Goal: Task Accomplishment & Management: Manage account settings

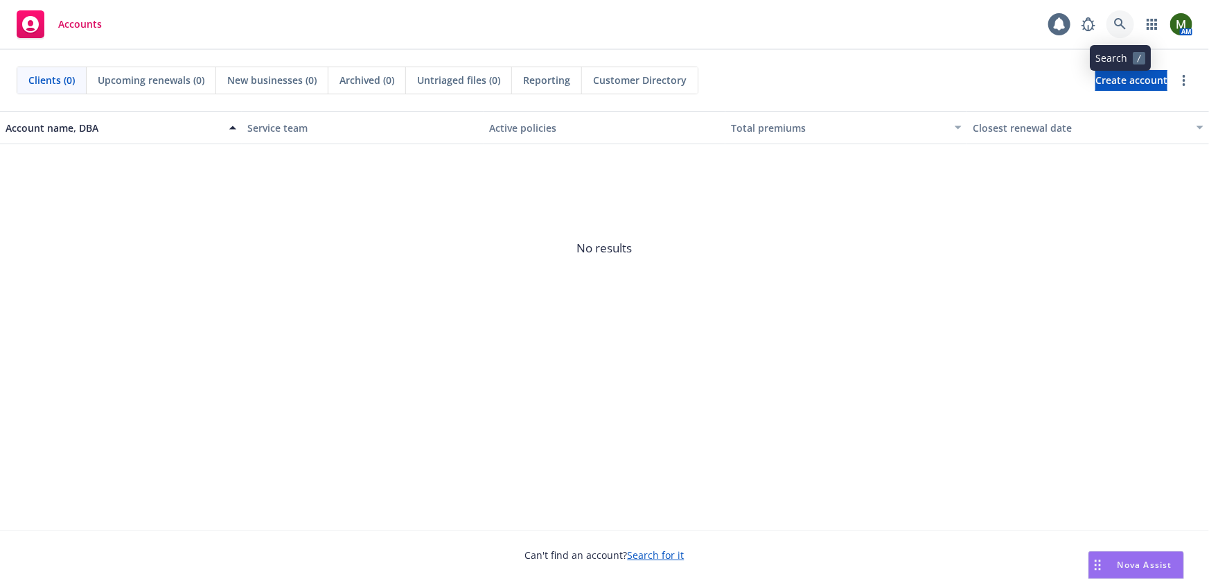
click at [1114, 19] on link at bounding box center [1121, 24] width 28 height 28
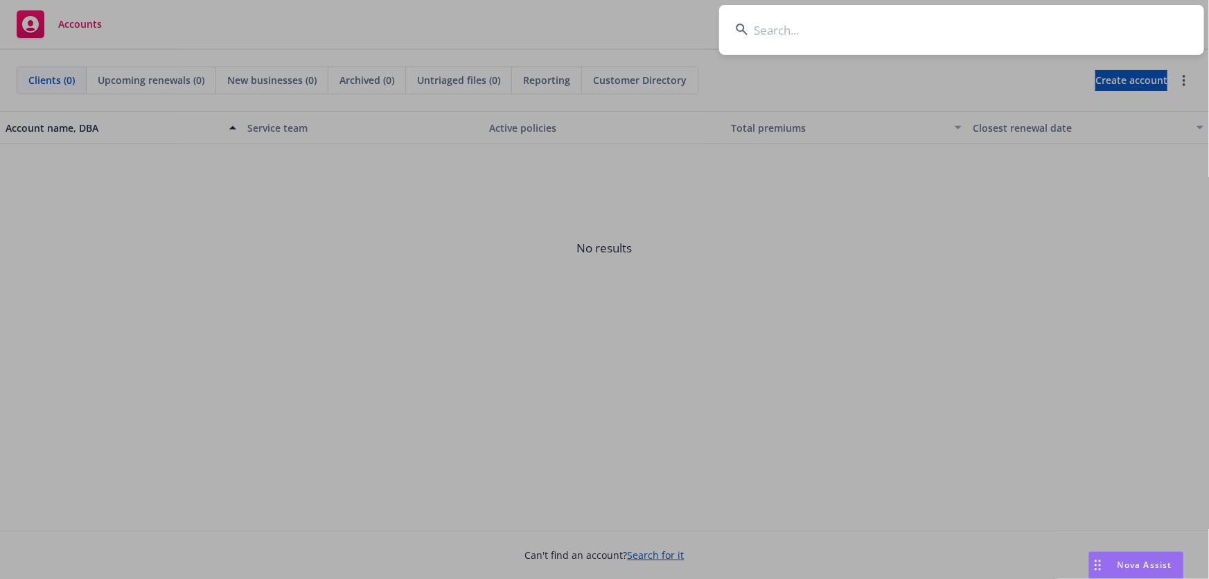
click at [1020, 27] on input at bounding box center [961, 30] width 485 height 50
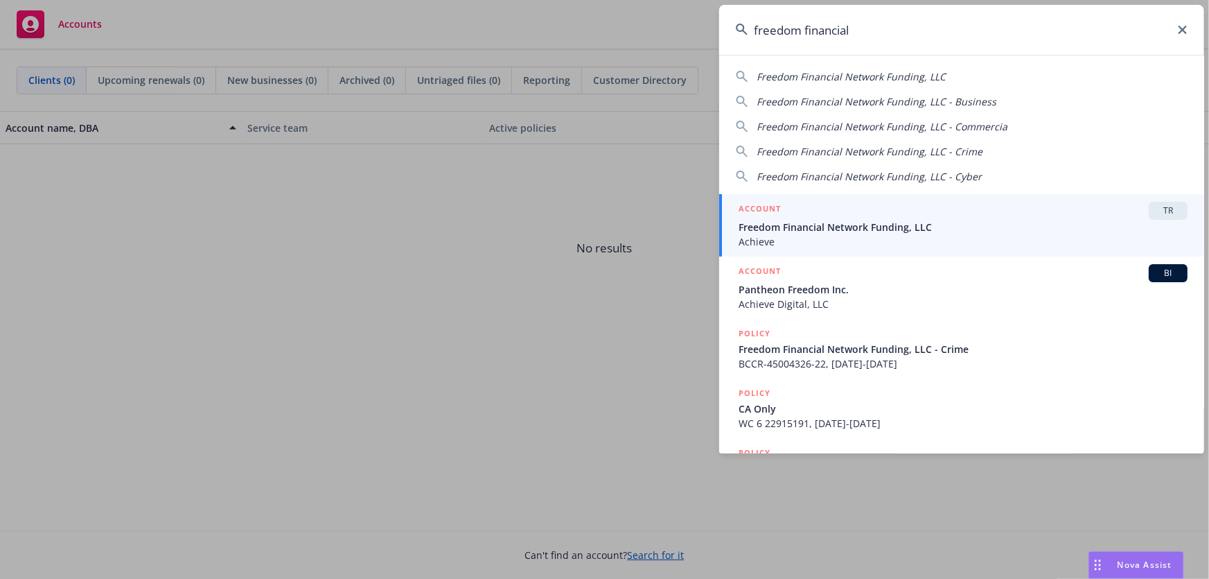
type input "freedom financial"
click at [816, 220] on span "Freedom Financial Network Funding, LLC" at bounding box center [963, 227] width 449 height 15
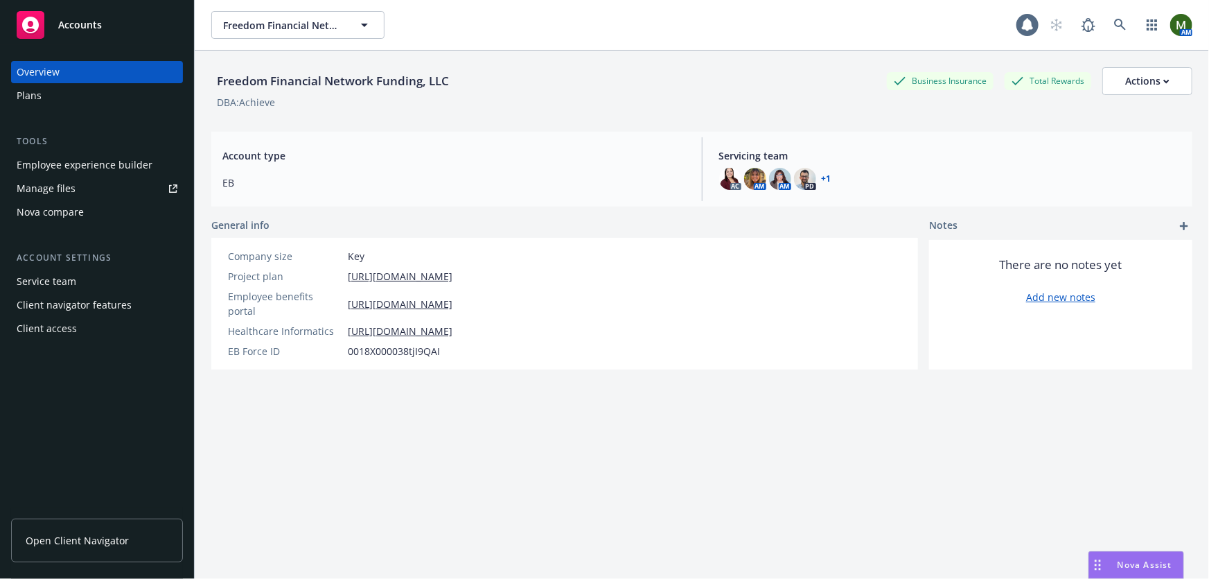
click at [77, 98] on div "Plans" at bounding box center [97, 96] width 161 height 22
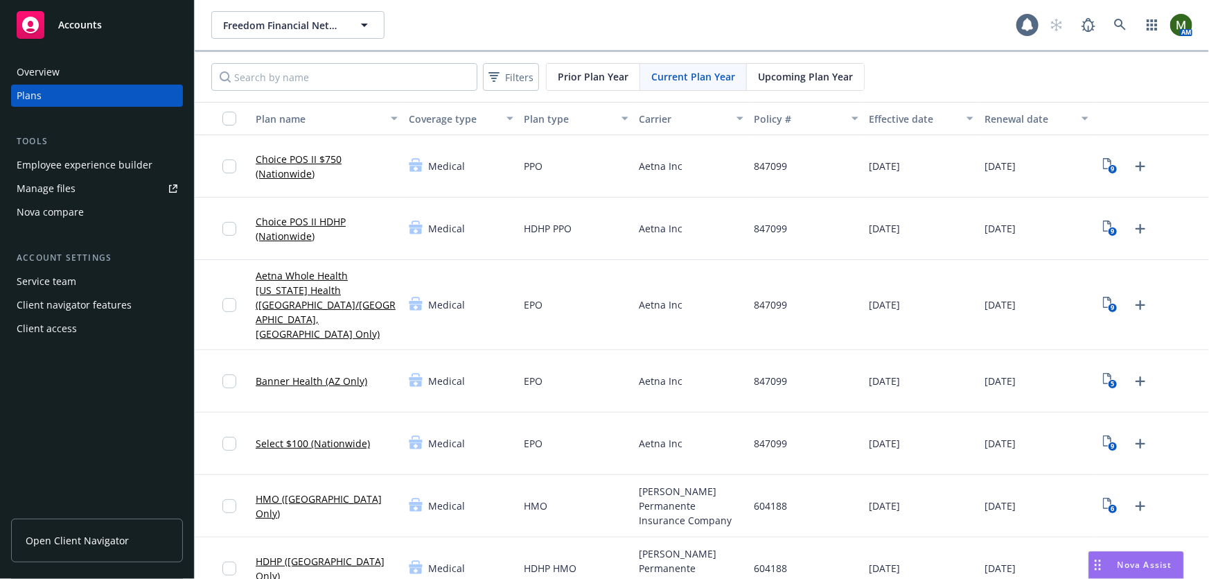
click at [88, 168] on div "Employee experience builder" at bounding box center [85, 165] width 136 height 22
click at [386, 81] on input "Search by name" at bounding box center [344, 77] width 266 height 28
type input "care"
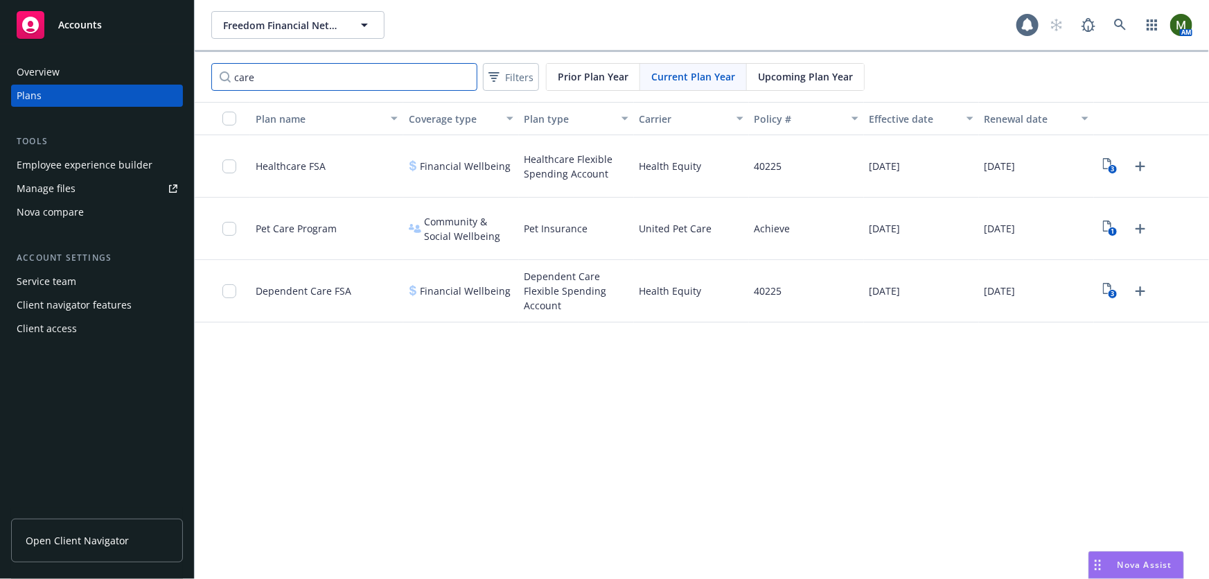
drag, startPoint x: 388, startPoint y: 72, endPoint x: 214, endPoint y: 80, distance: 174.1
click at [214, 80] on input "care" at bounding box center [344, 77] width 266 height 28
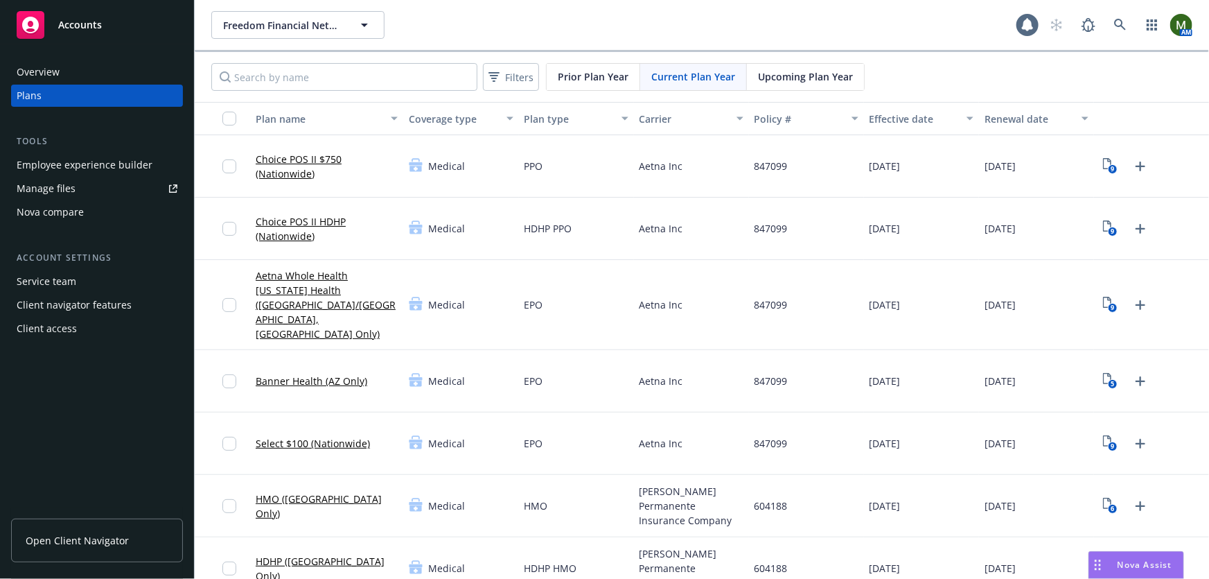
click at [423, 21] on div "Freedom Financial Network Funding, LLC Freedom Financial Network Funding, LLC" at bounding box center [613, 25] width 805 height 28
click at [116, 96] on div "Plans" at bounding box center [97, 96] width 161 height 22
click at [124, 75] on div "Overview" at bounding box center [97, 72] width 161 height 22
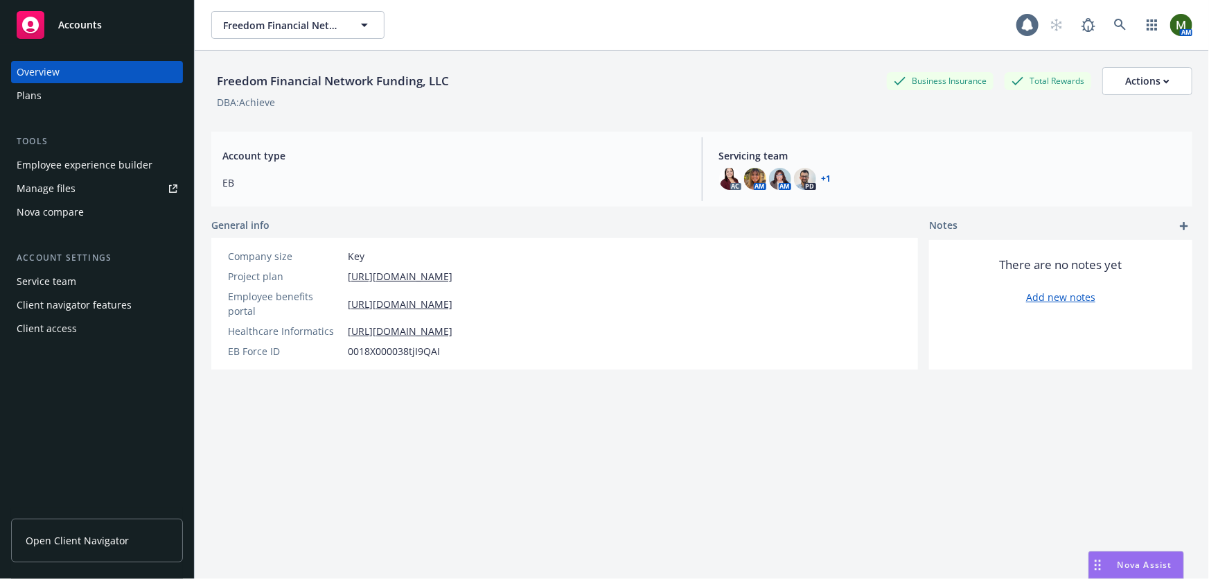
click at [114, 91] on div "Plans" at bounding box center [97, 96] width 161 height 22
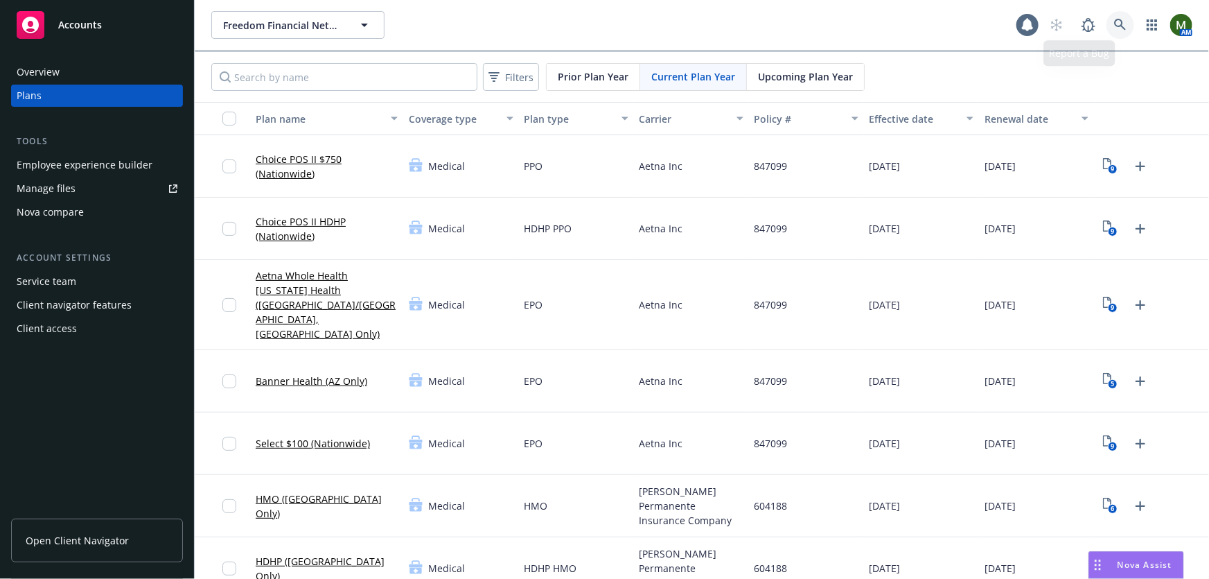
click at [1114, 19] on icon at bounding box center [1120, 25] width 12 height 12
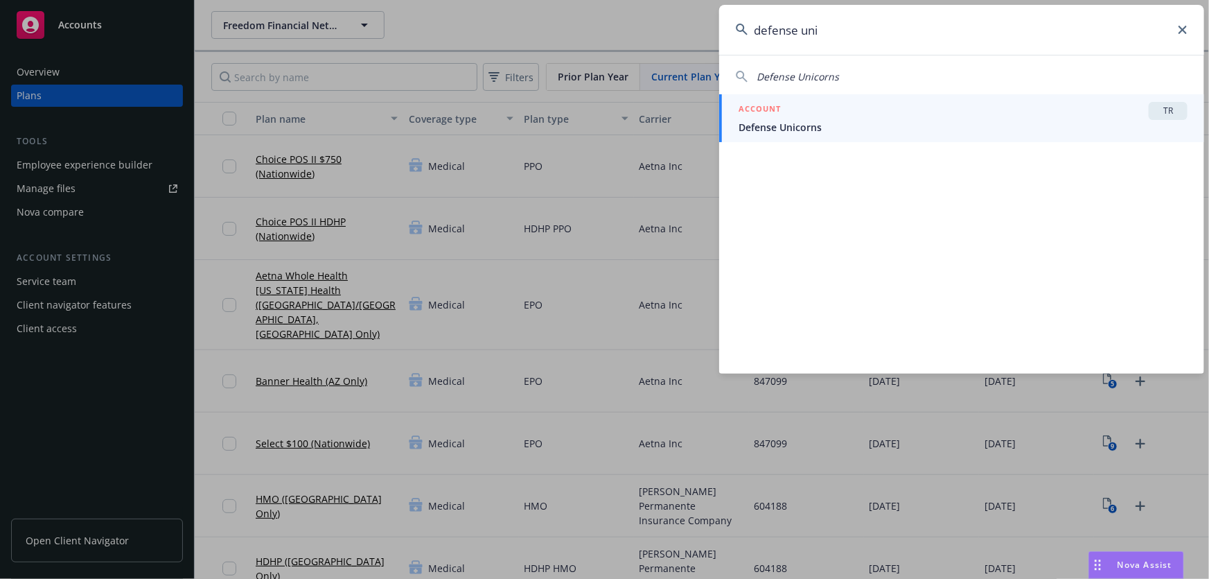
type input "defense uni"
click at [939, 124] on span "Defense Unicorns" at bounding box center [963, 127] width 449 height 15
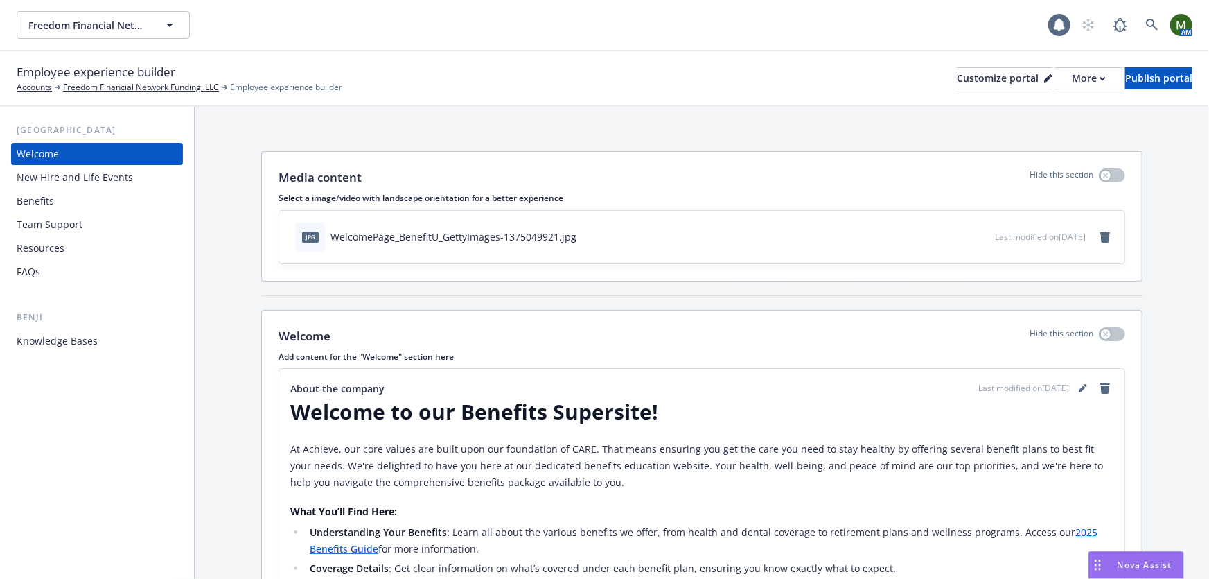
click at [58, 194] on div "Benefits" at bounding box center [97, 201] width 161 height 22
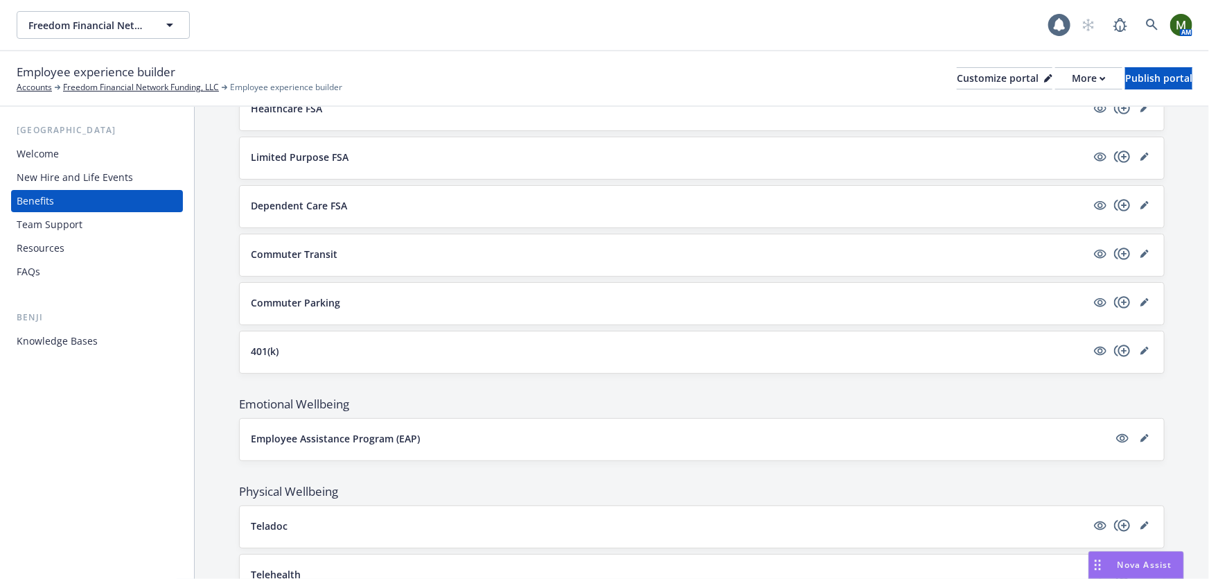
scroll to position [1820, 0]
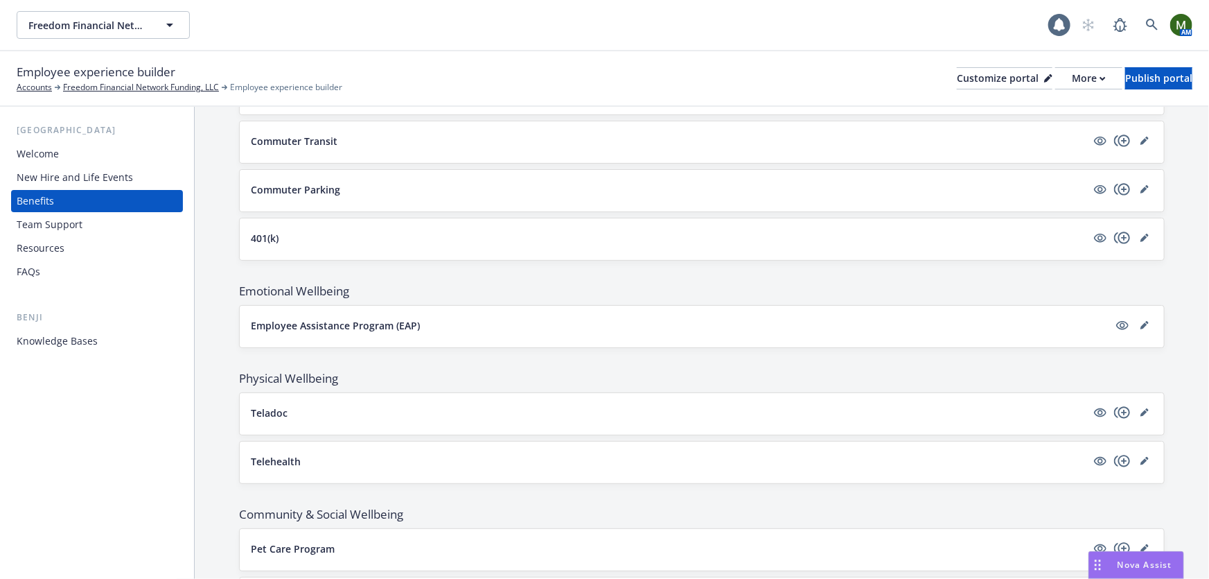
scroll to position [1820, 0]
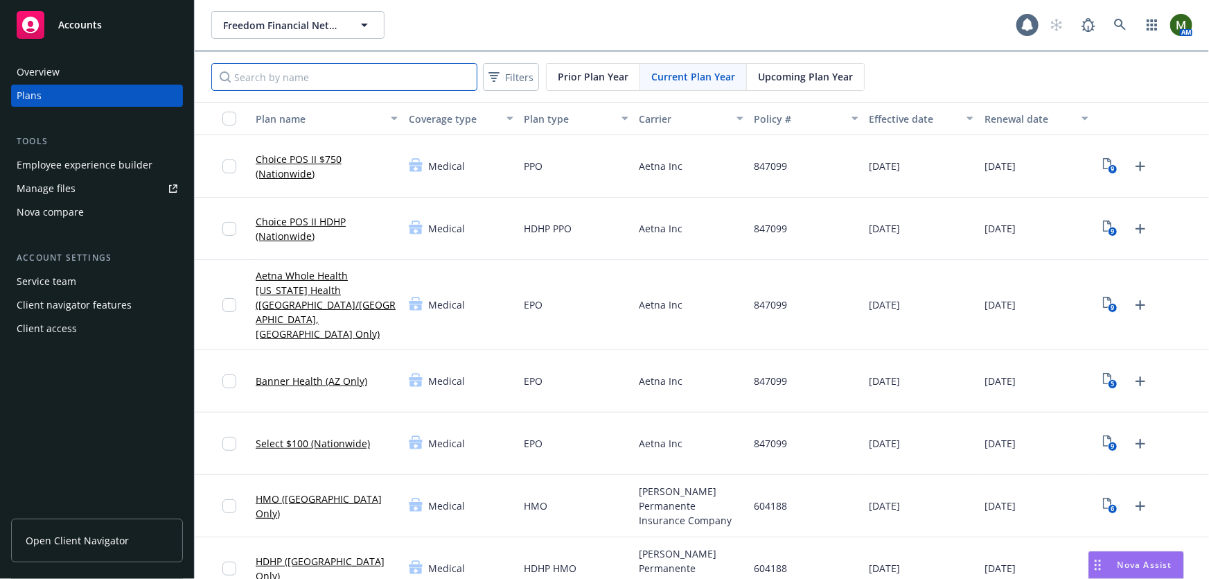
click at [360, 66] on input "Search by name" at bounding box center [344, 77] width 266 height 28
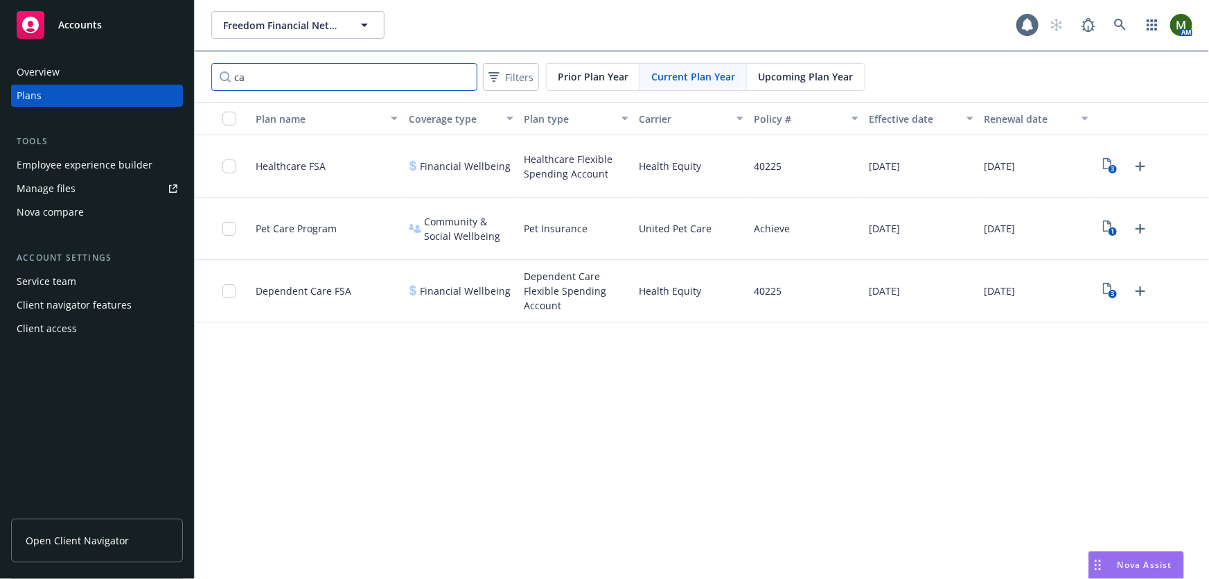
type input "c"
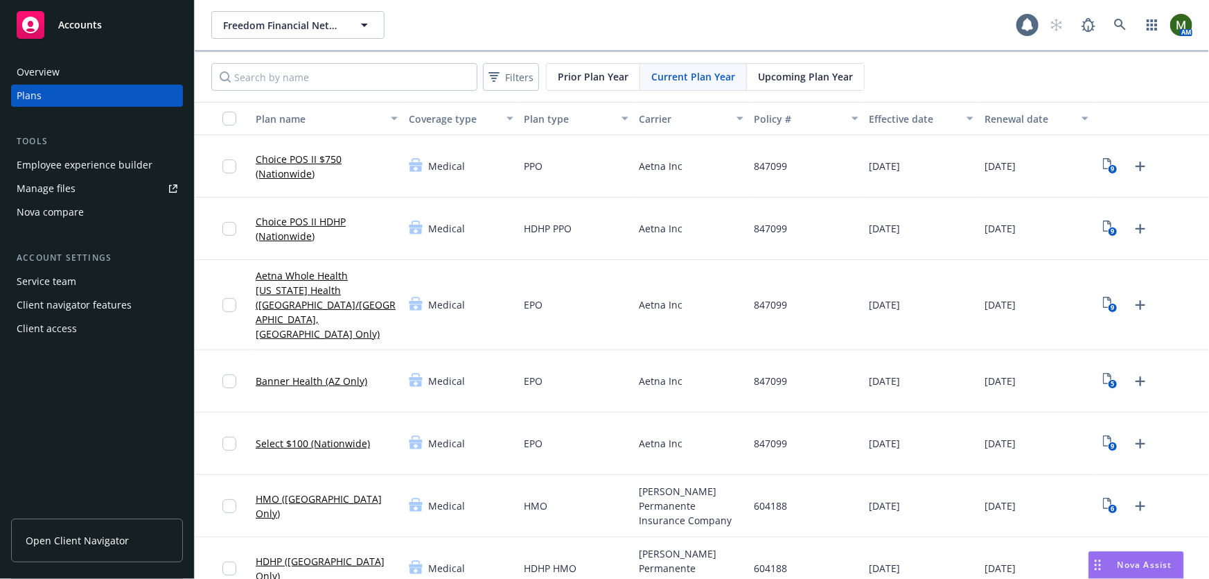
click at [523, 35] on div "Freedom Financial Network Funding, LLC Freedom Financial Network Funding, LLC" at bounding box center [613, 25] width 805 height 28
click at [118, 168] on div "Employee experience builder" at bounding box center [85, 165] width 136 height 22
click at [782, 76] on span "Upcoming Plan Year" at bounding box center [805, 76] width 95 height 15
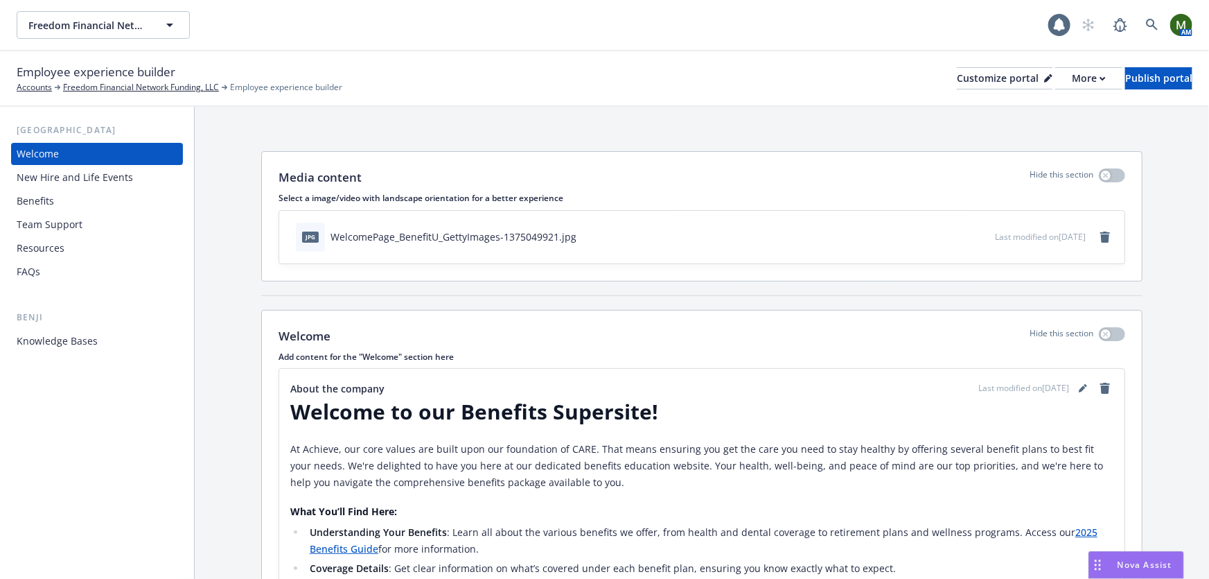
click at [82, 199] on div "Benefits" at bounding box center [97, 201] width 161 height 22
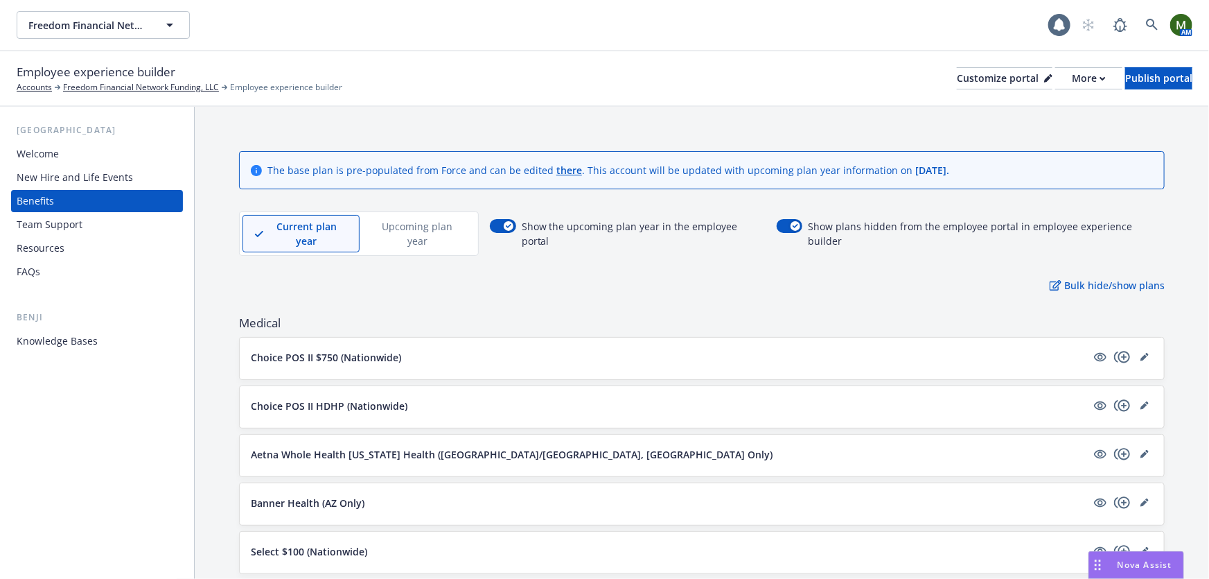
click at [413, 222] on p "Upcoming plan year" at bounding box center [417, 233] width 92 height 29
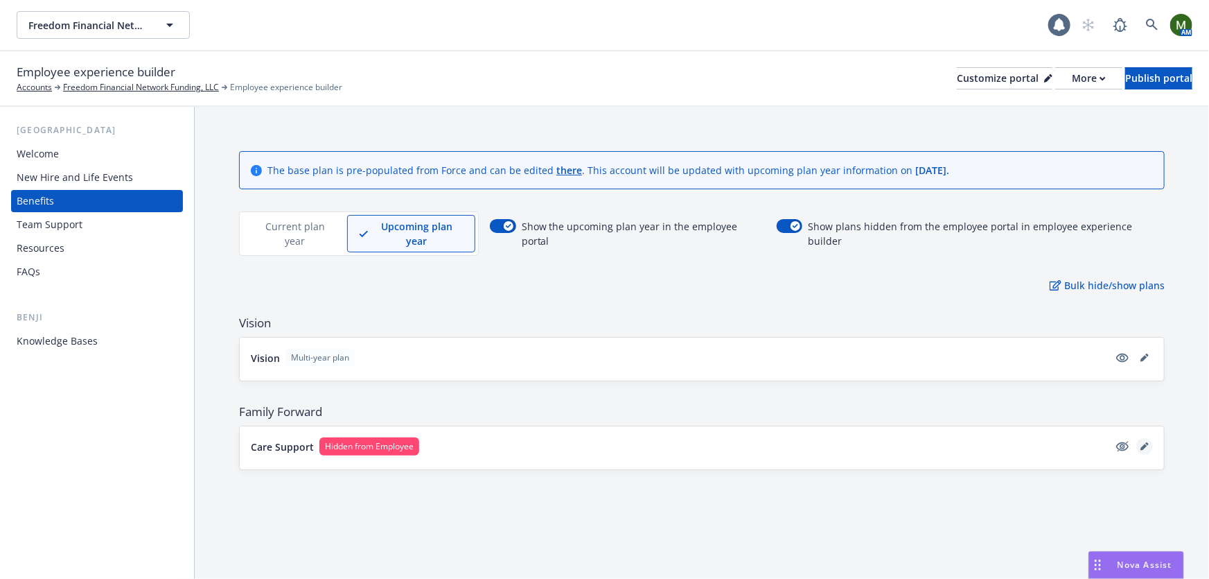
click at [1142, 442] on icon "editPencil" at bounding box center [1145, 446] width 8 height 8
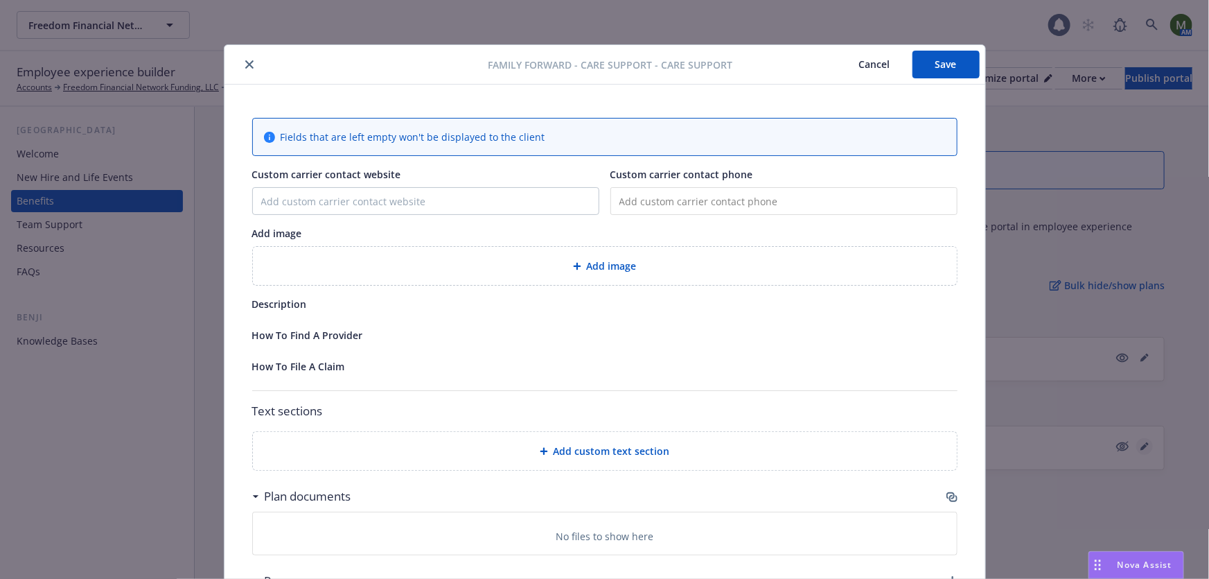
scroll to position [42, 0]
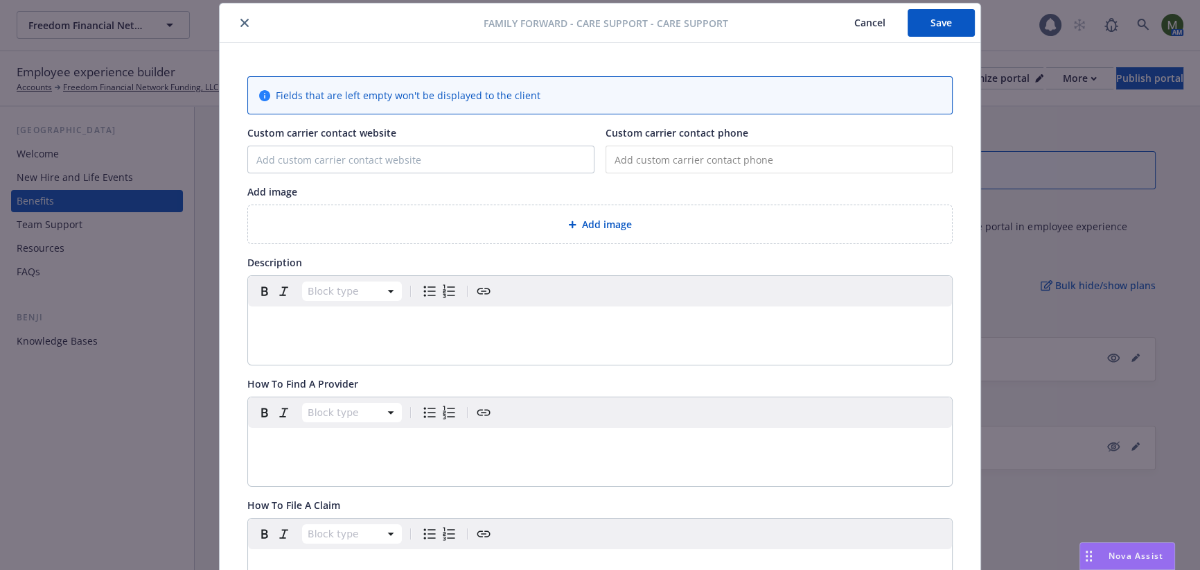
click at [240, 19] on icon "close" at bounding box center [244, 23] width 8 height 8
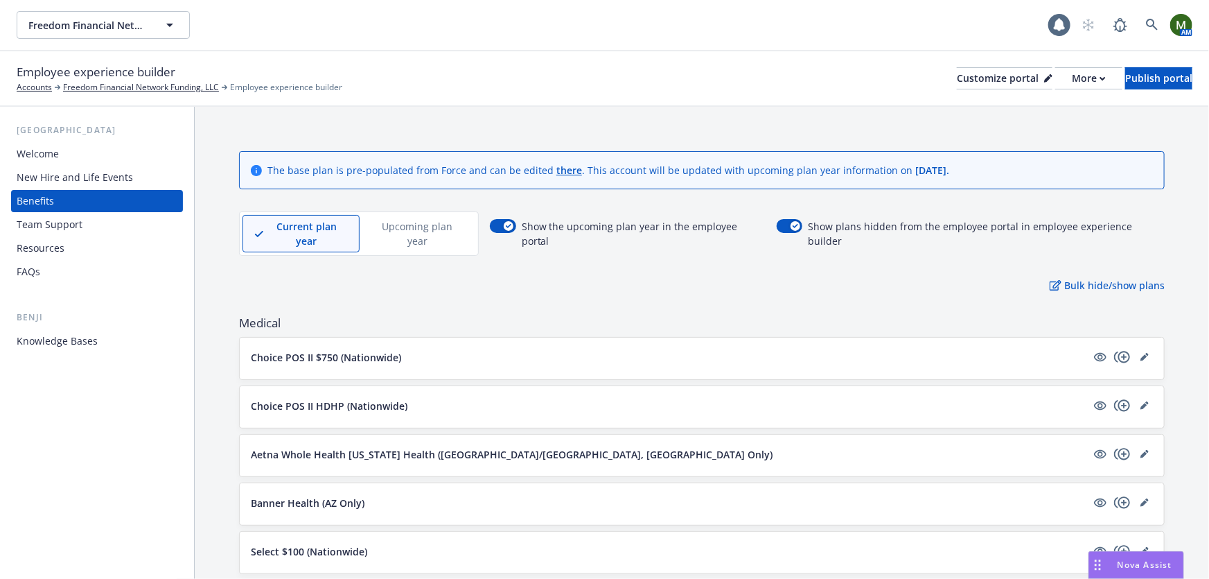
click at [424, 228] on p "Upcoming plan year" at bounding box center [417, 233] width 92 height 29
click at [446, 229] on p "Upcoming plan year" at bounding box center [417, 233] width 92 height 29
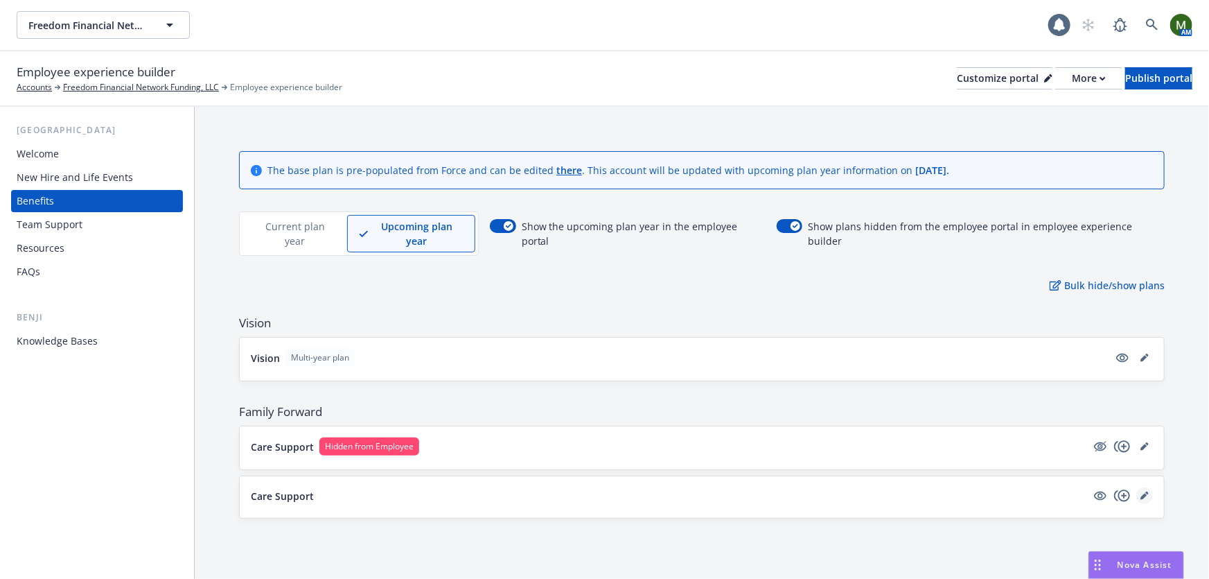
click at [1150, 487] on link "editPencil" at bounding box center [1144, 495] width 17 height 17
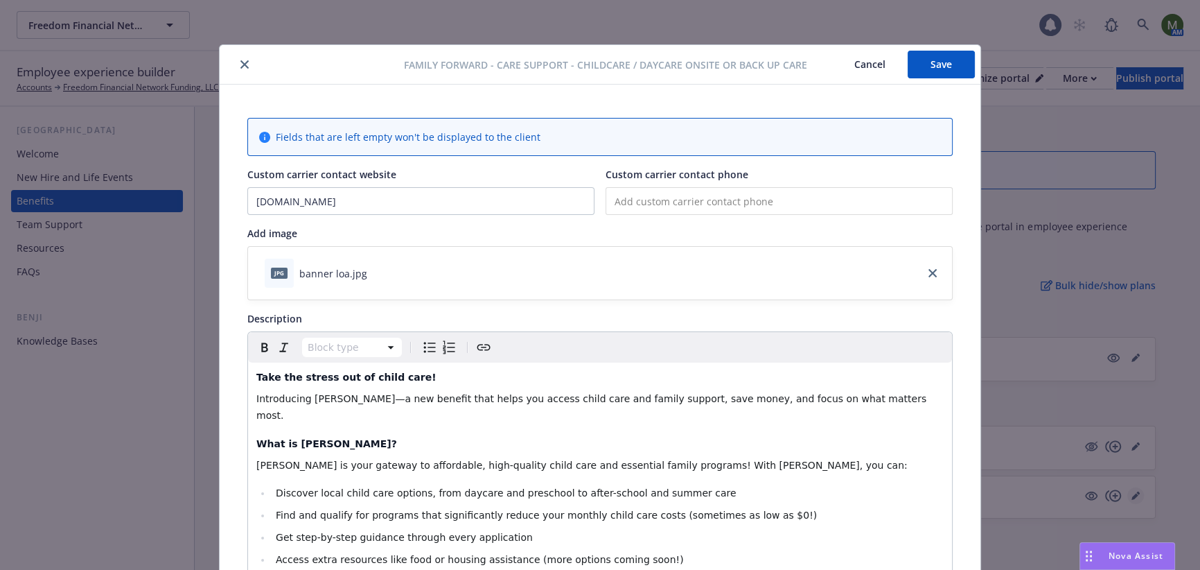
scroll to position [42, 0]
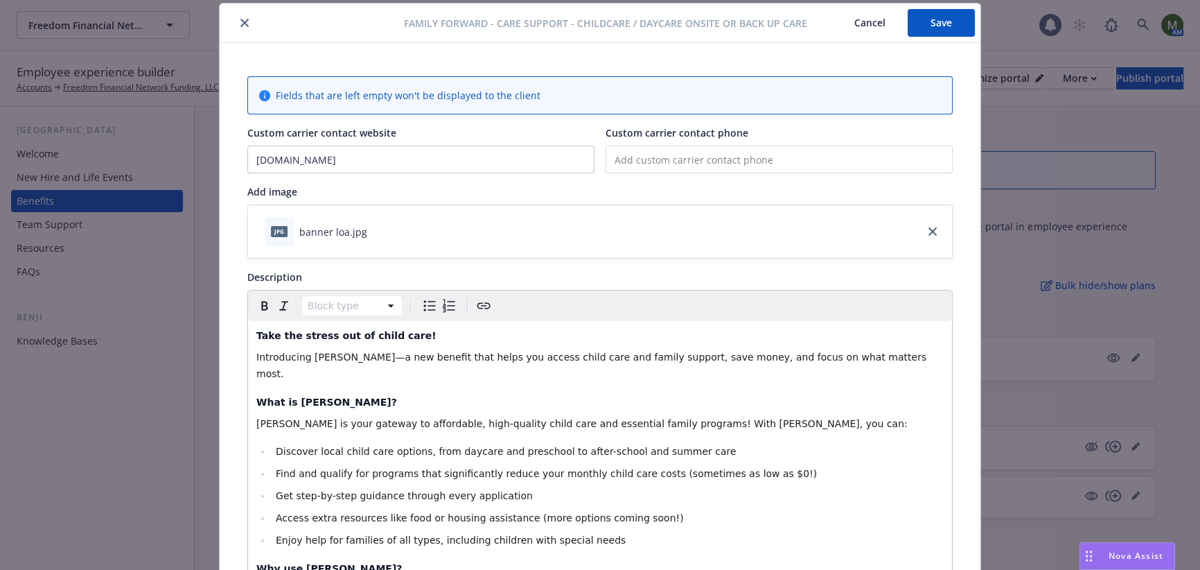
click at [240, 22] on icon "close" at bounding box center [244, 23] width 8 height 8
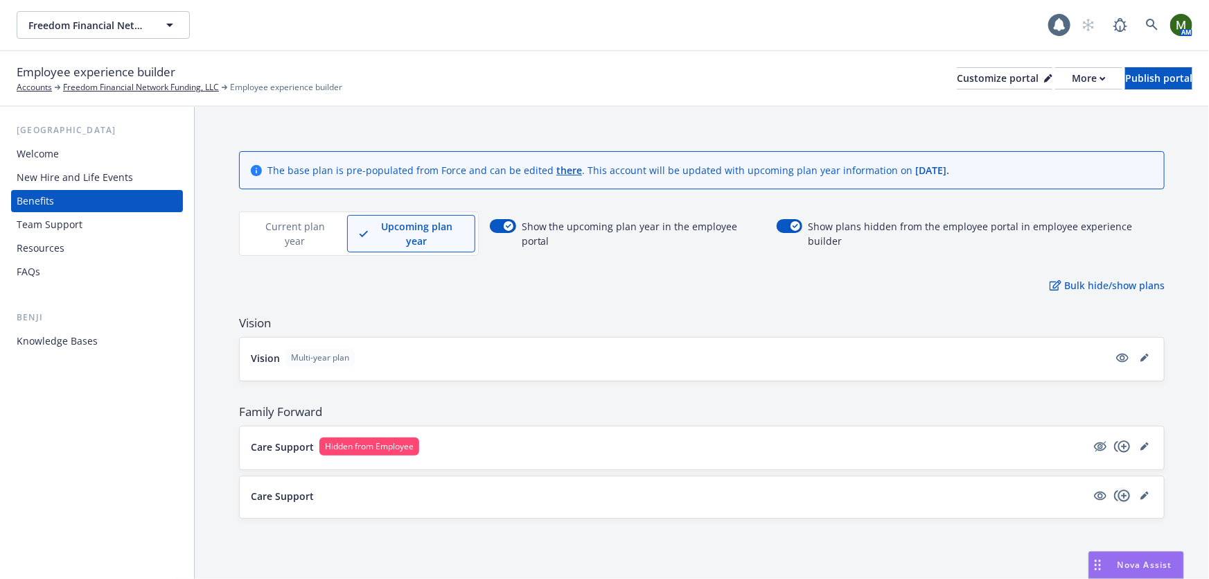
click at [1123, 487] on icon "copyPlus" at bounding box center [1122, 495] width 17 height 17
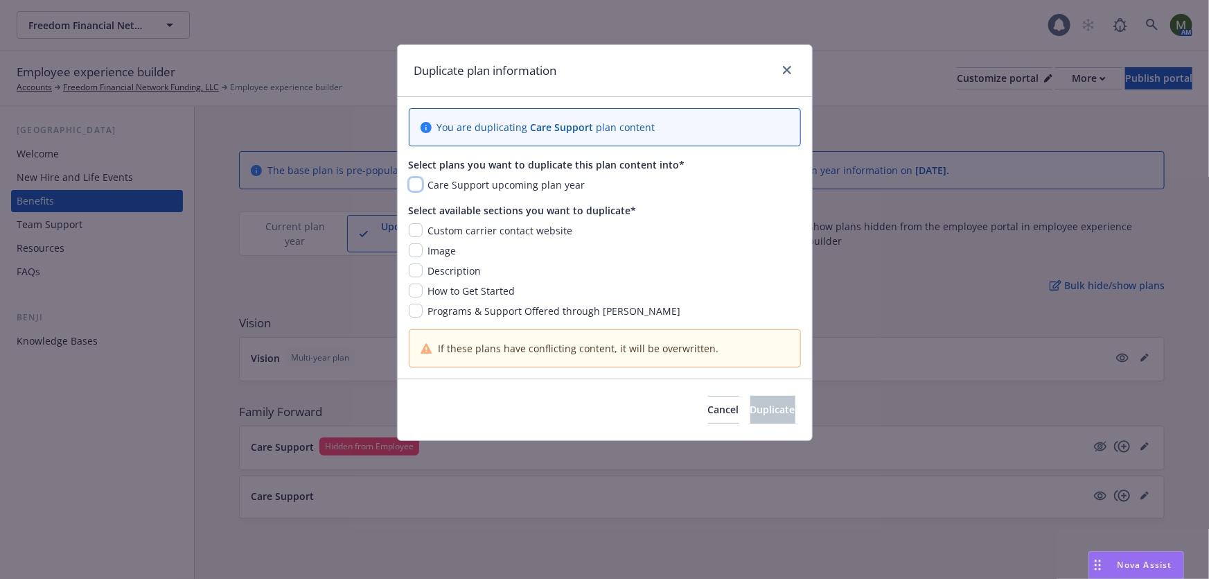
click at [414, 184] on input "checkbox" at bounding box center [416, 184] width 14 height 14
checkbox input "true"
click at [412, 229] on input "checkbox" at bounding box center [416, 230] width 14 height 14
checkbox input "true"
click at [415, 250] on input "checkbox" at bounding box center [416, 250] width 14 height 14
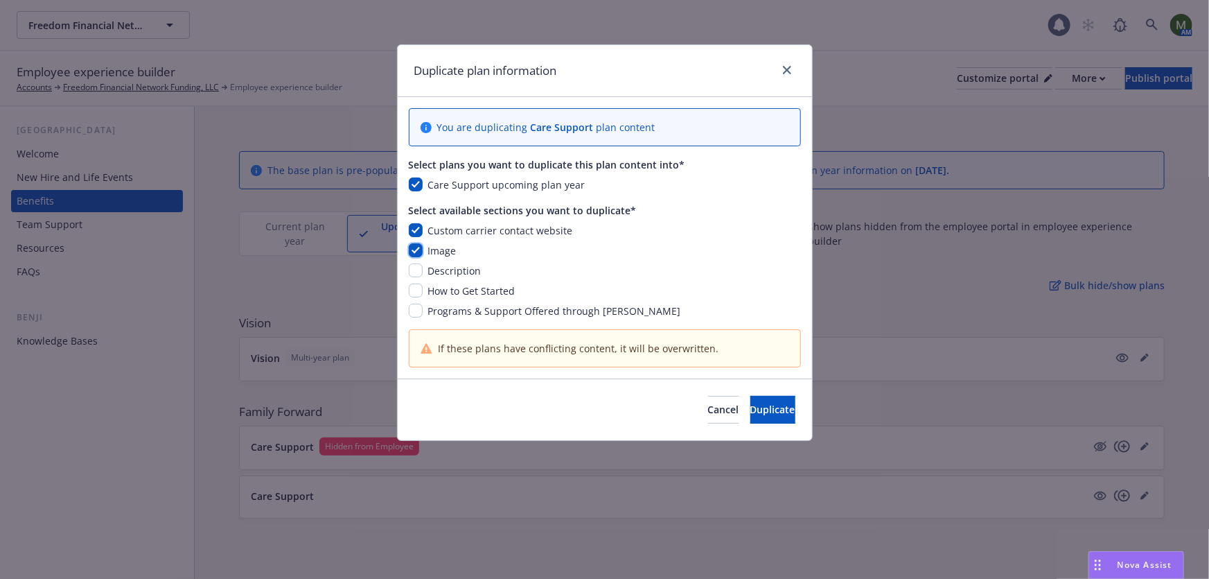
checkbox input "true"
click at [415, 267] on input "checkbox" at bounding box center [416, 270] width 14 height 14
checkbox input "true"
click at [412, 286] on input "checkbox" at bounding box center [416, 290] width 14 height 14
checkbox input "true"
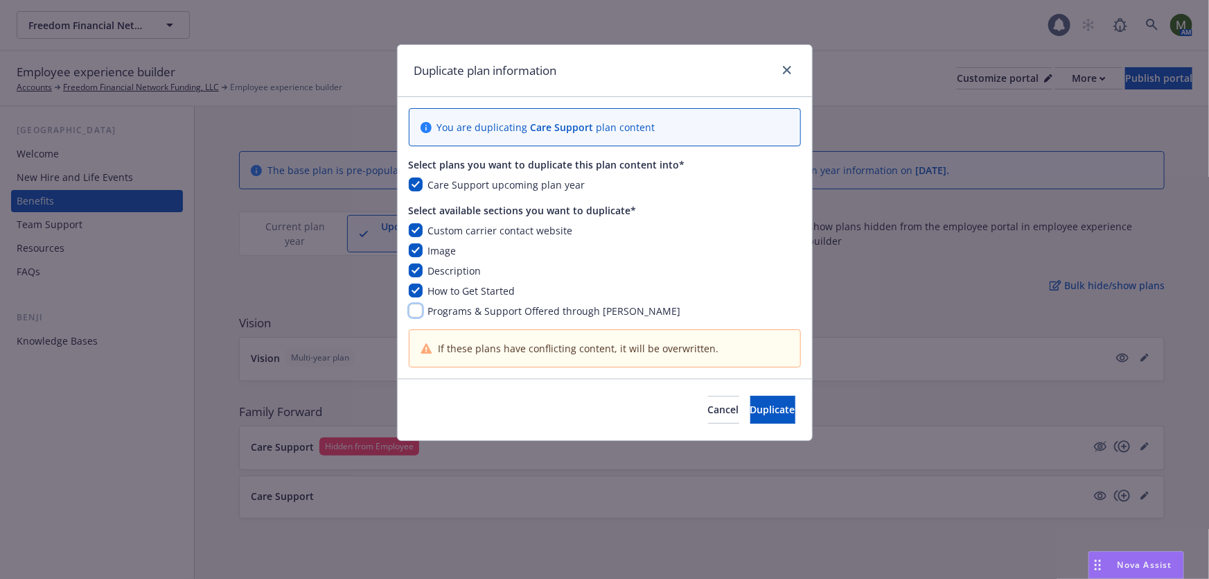
click at [414, 306] on input "checkbox" at bounding box center [416, 311] width 14 height 14
checkbox input "true"
click at [750, 419] on button "Duplicate" at bounding box center [772, 410] width 45 height 28
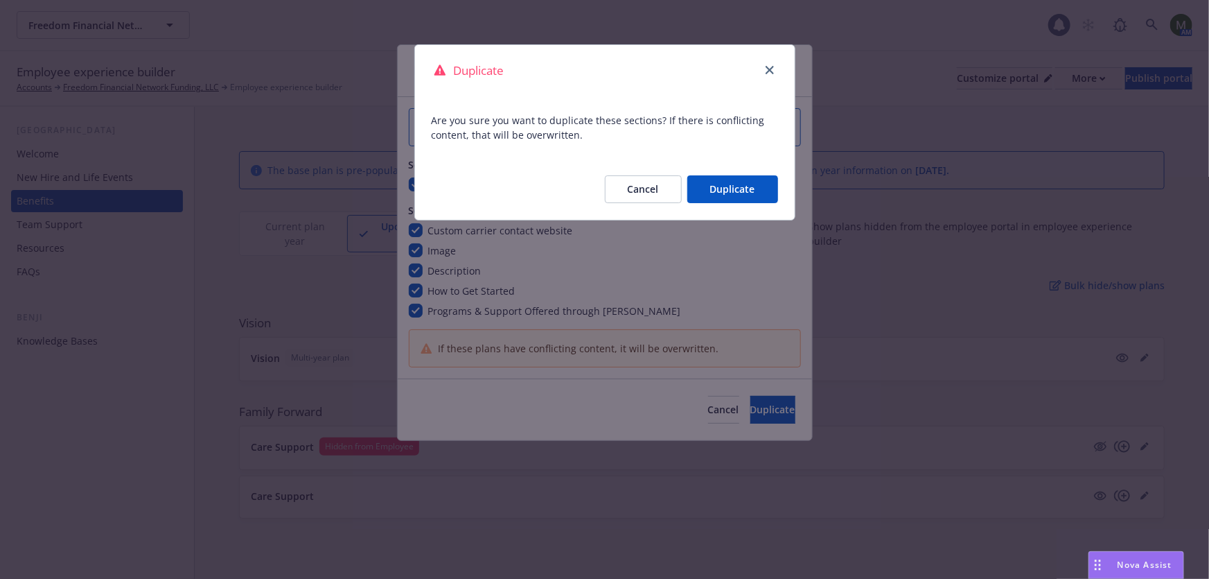
click at [748, 195] on button "Duplicate" at bounding box center [732, 189] width 91 height 28
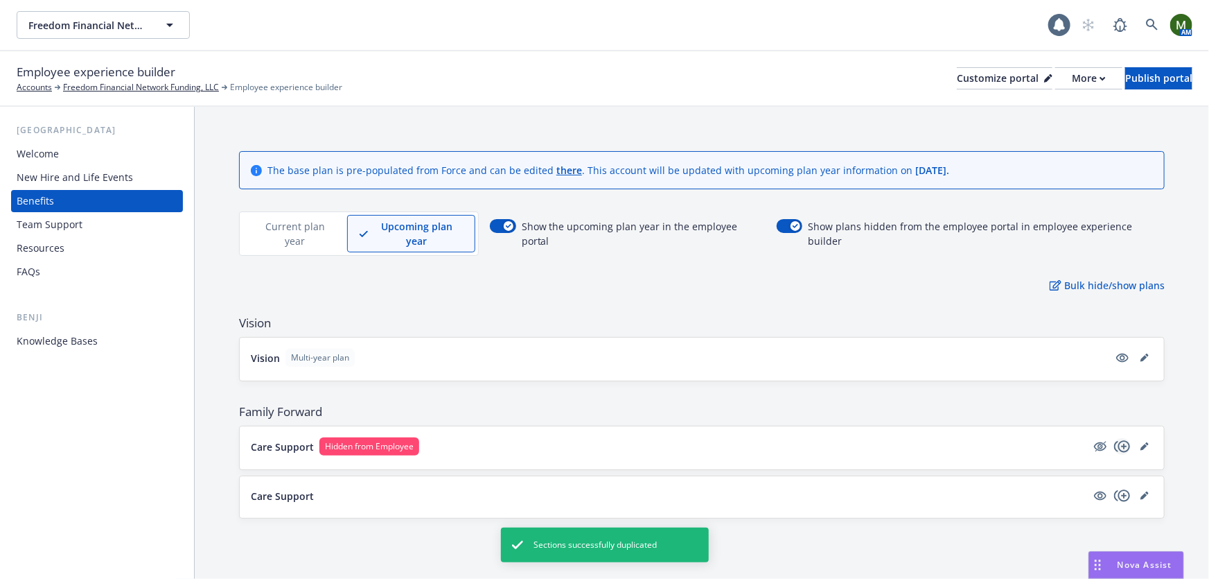
click at [1123, 438] on icon "copyPlus" at bounding box center [1122, 446] width 17 height 17
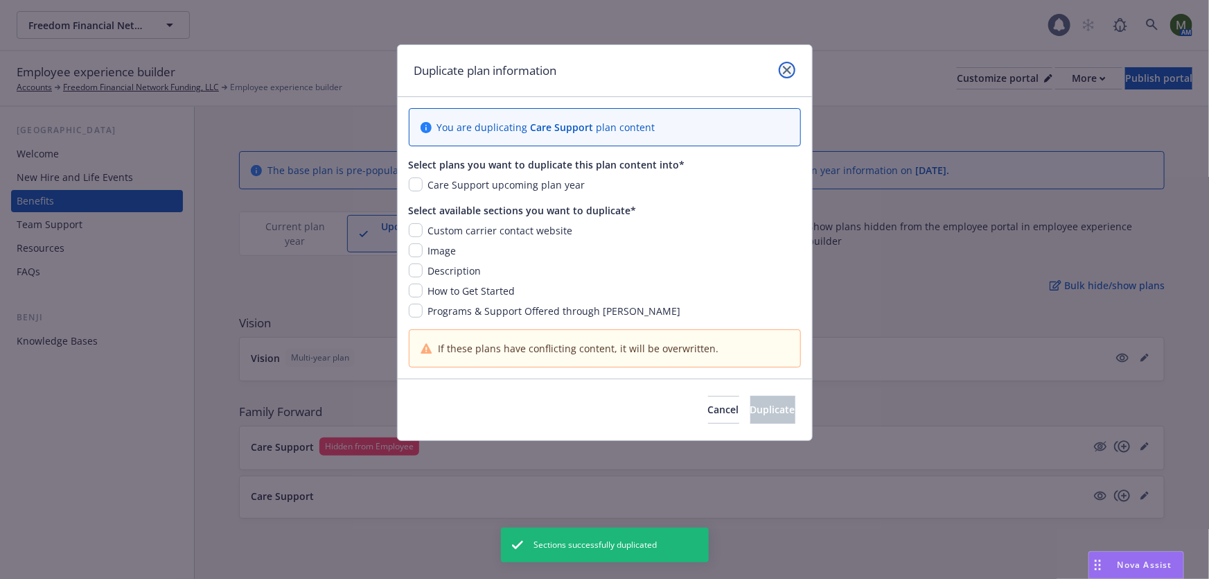
click at [789, 66] on icon "close" at bounding box center [787, 70] width 8 height 8
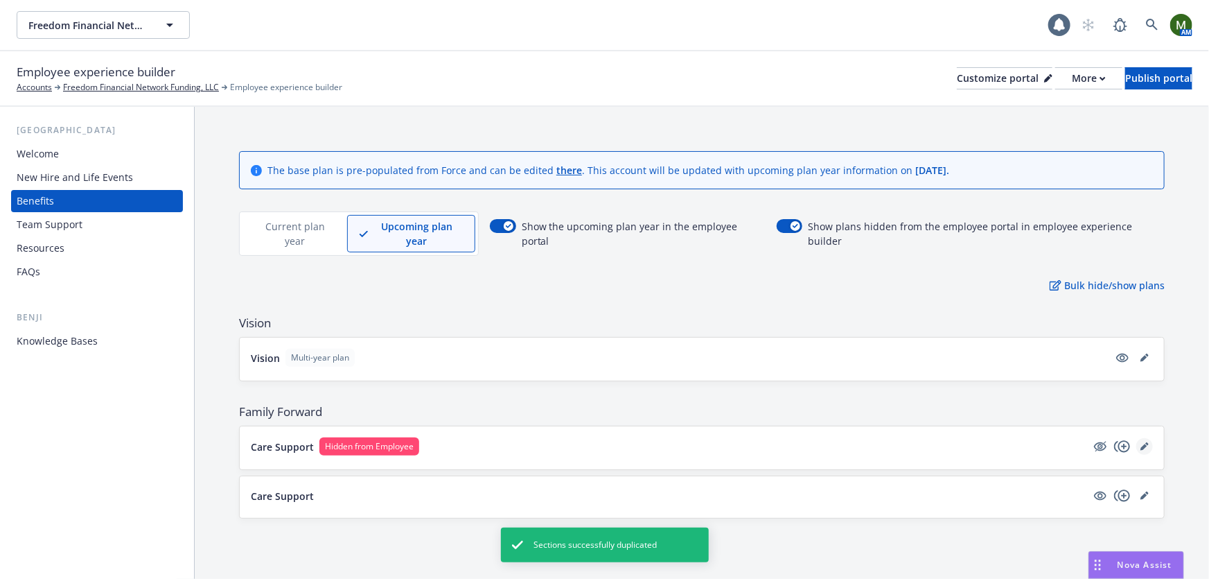
click at [1141, 442] on icon "editPencil" at bounding box center [1145, 446] width 8 height 8
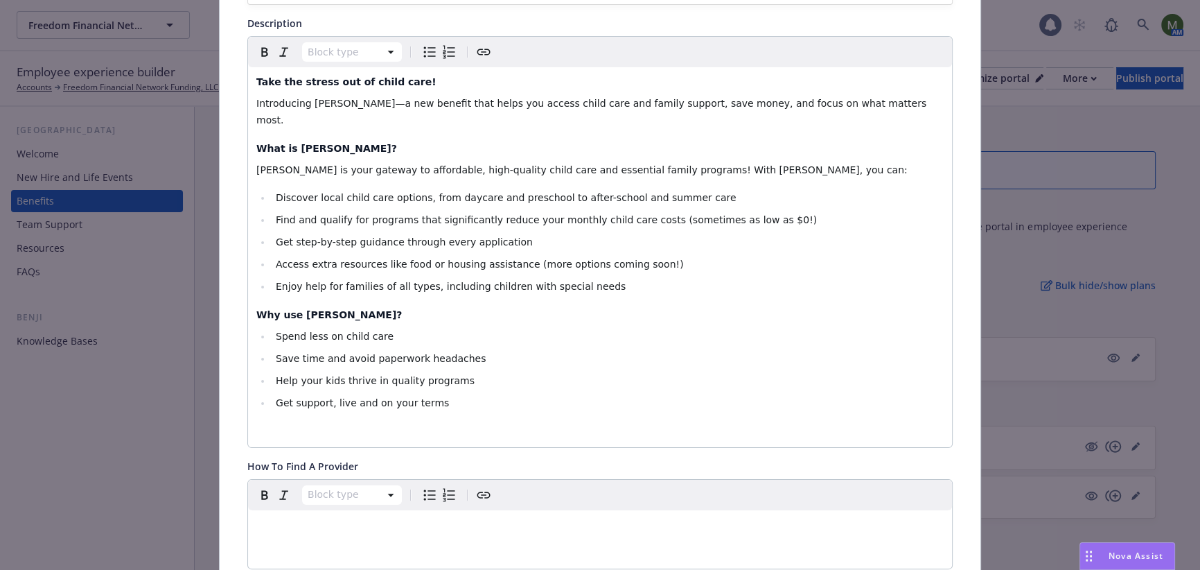
scroll to position [1, 0]
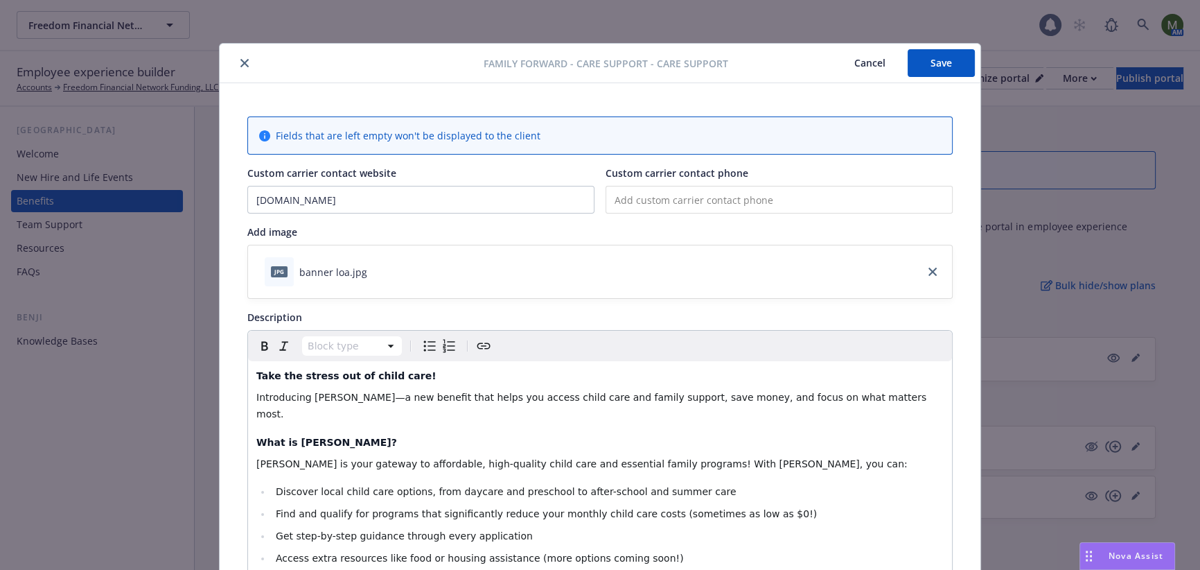
click at [240, 60] on icon "close" at bounding box center [244, 63] width 8 height 8
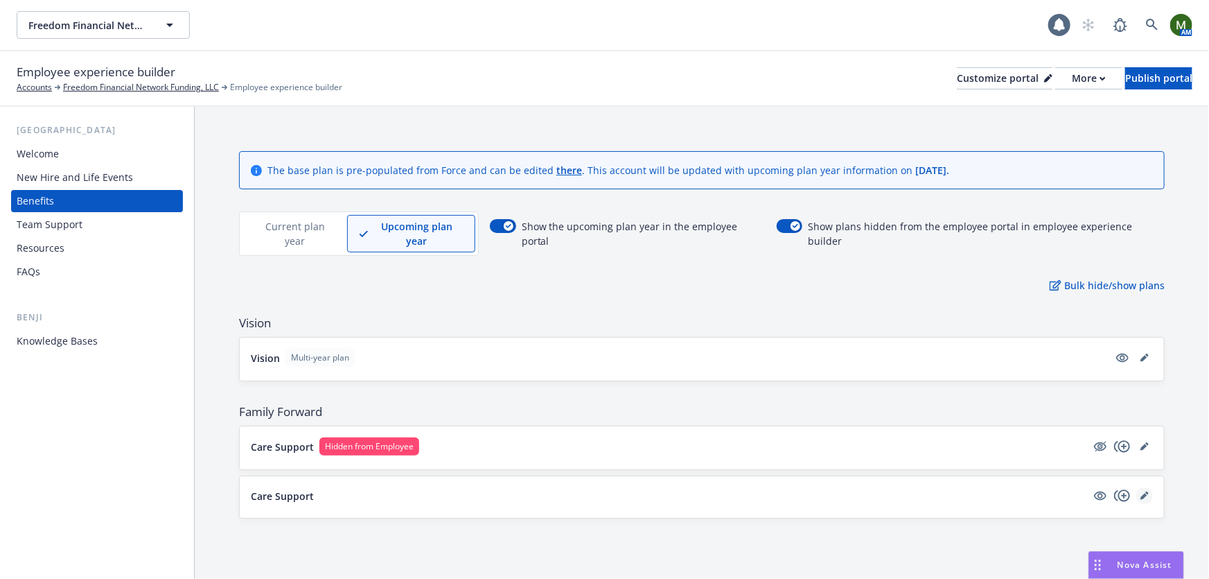
click at [1142, 493] on icon "editPencil" at bounding box center [1144, 496] width 7 height 7
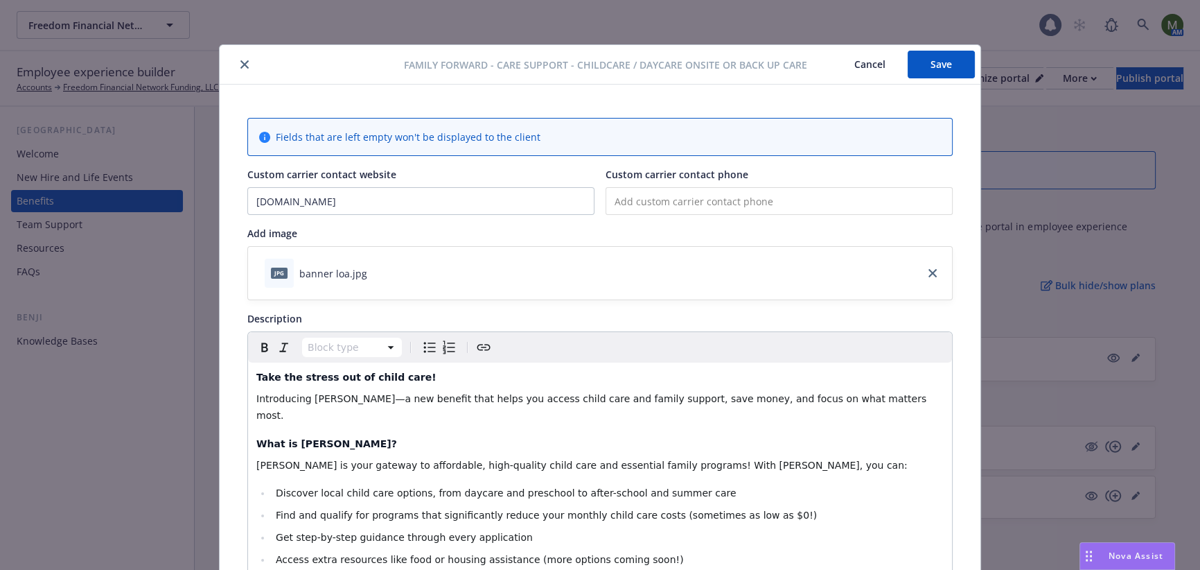
scroll to position [42, 0]
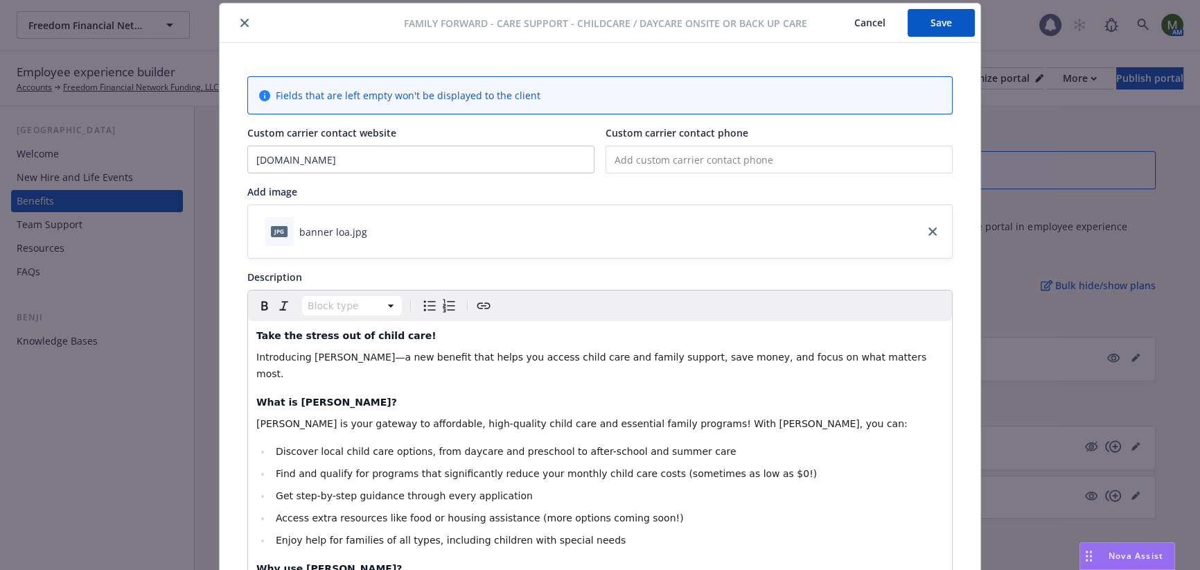
click at [240, 24] on icon "close" at bounding box center [244, 23] width 8 height 8
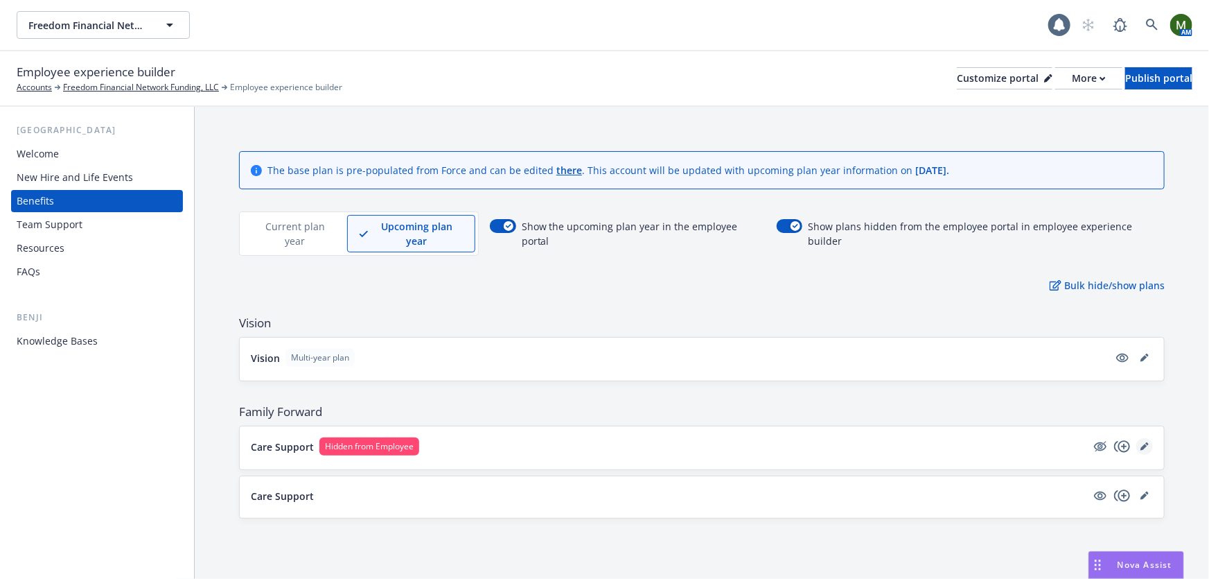
click at [1143, 442] on icon "editPencil" at bounding box center [1145, 446] width 8 height 8
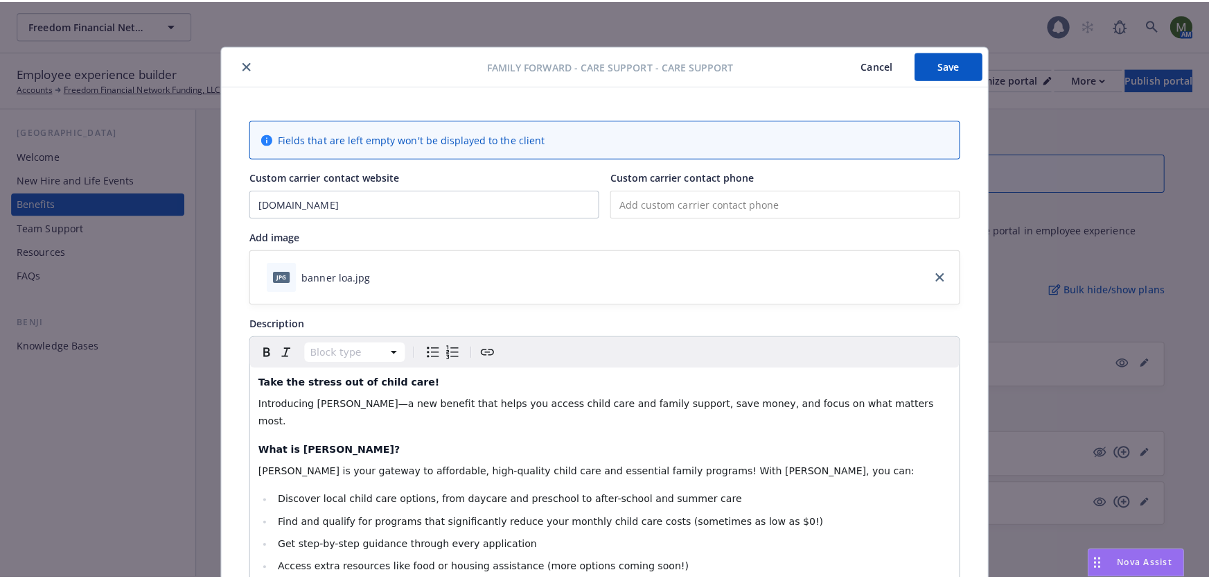
scroll to position [42, 0]
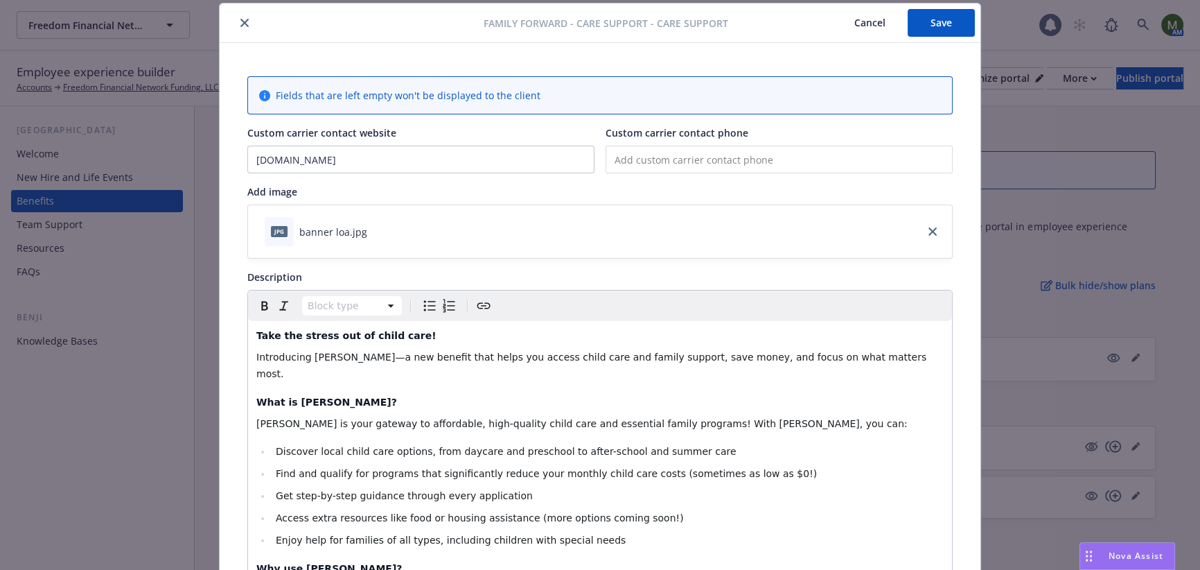
click at [240, 27] on button "close" at bounding box center [244, 23] width 17 height 17
